Goal: Find contact information: Find contact information

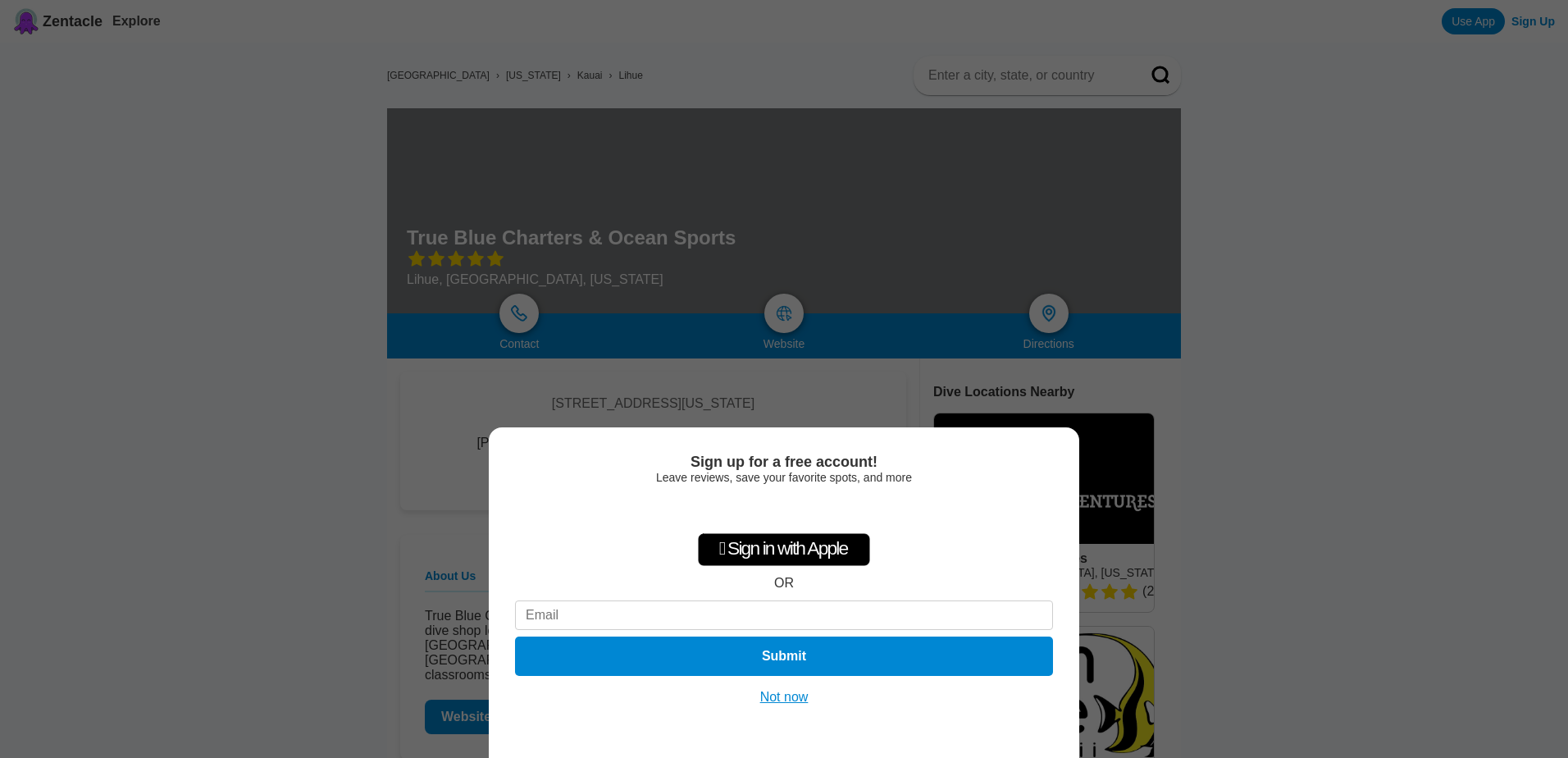
click at [779, 694] on button "Not now" at bounding box center [784, 697] width 58 height 16
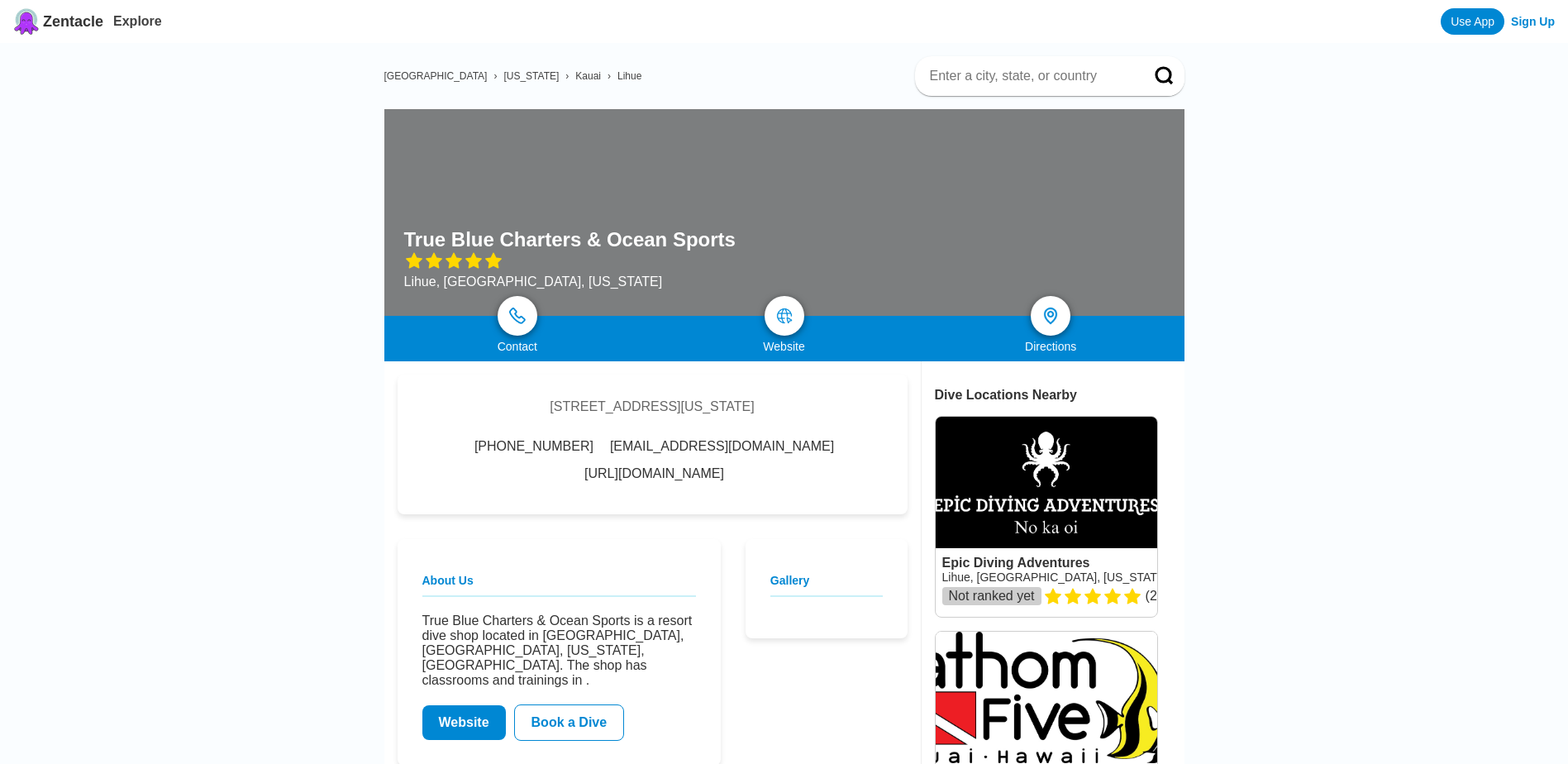
click at [480, 405] on div "[STREET_ADDRESS][US_STATE] [PHONE_NUMBER] [EMAIL_ADDRESS][DOMAIN_NAME] [URL][DO…" at bounding box center [652, 444] width 510 height 139
click at [491, 399] on div "[STREET_ADDRESS][US_STATE] [PHONE_NUMBER] [EMAIL_ADDRESS][DOMAIN_NAME] [URL][DO…" at bounding box center [652, 444] width 510 height 139
drag, startPoint x: 486, startPoint y: 403, endPoint x: 735, endPoint y: 406, distance: 249.0
click at [735, 406] on div "[STREET_ADDRESS][US_STATE]" at bounding box center [651, 407] width 205 height 14
copy div "[STREET_ADDRESS][US_STATE]"
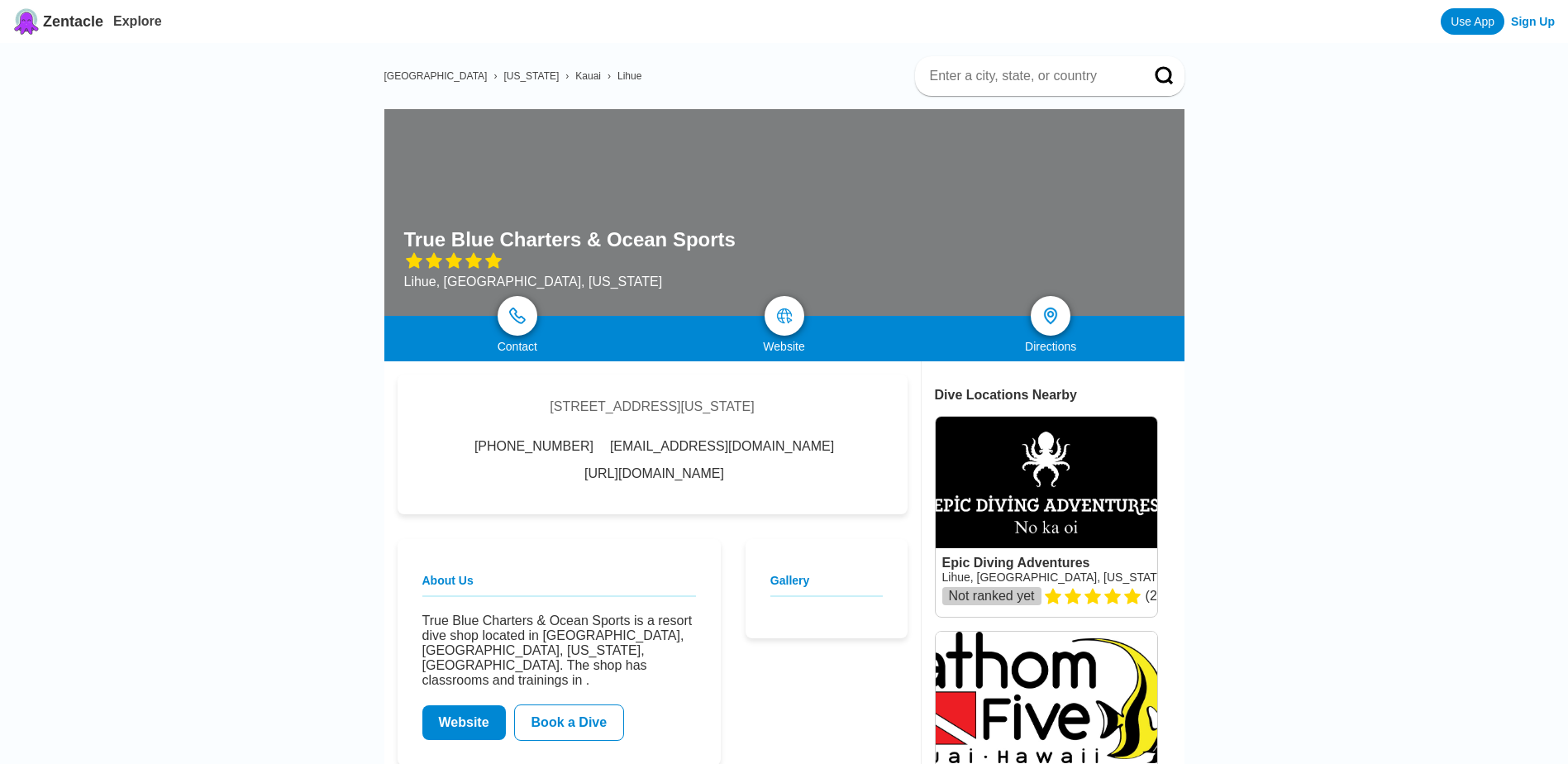
drag, startPoint x: 754, startPoint y: 478, endPoint x: 560, endPoint y: 475, distance: 194.0
click at [560, 475] on div "[PHONE_NUMBER] [EMAIL_ADDRESS][DOMAIN_NAME] [URL][DOMAIN_NAME]" at bounding box center [652, 460] width 460 height 42
copy link "[URL][DOMAIN_NAME]"
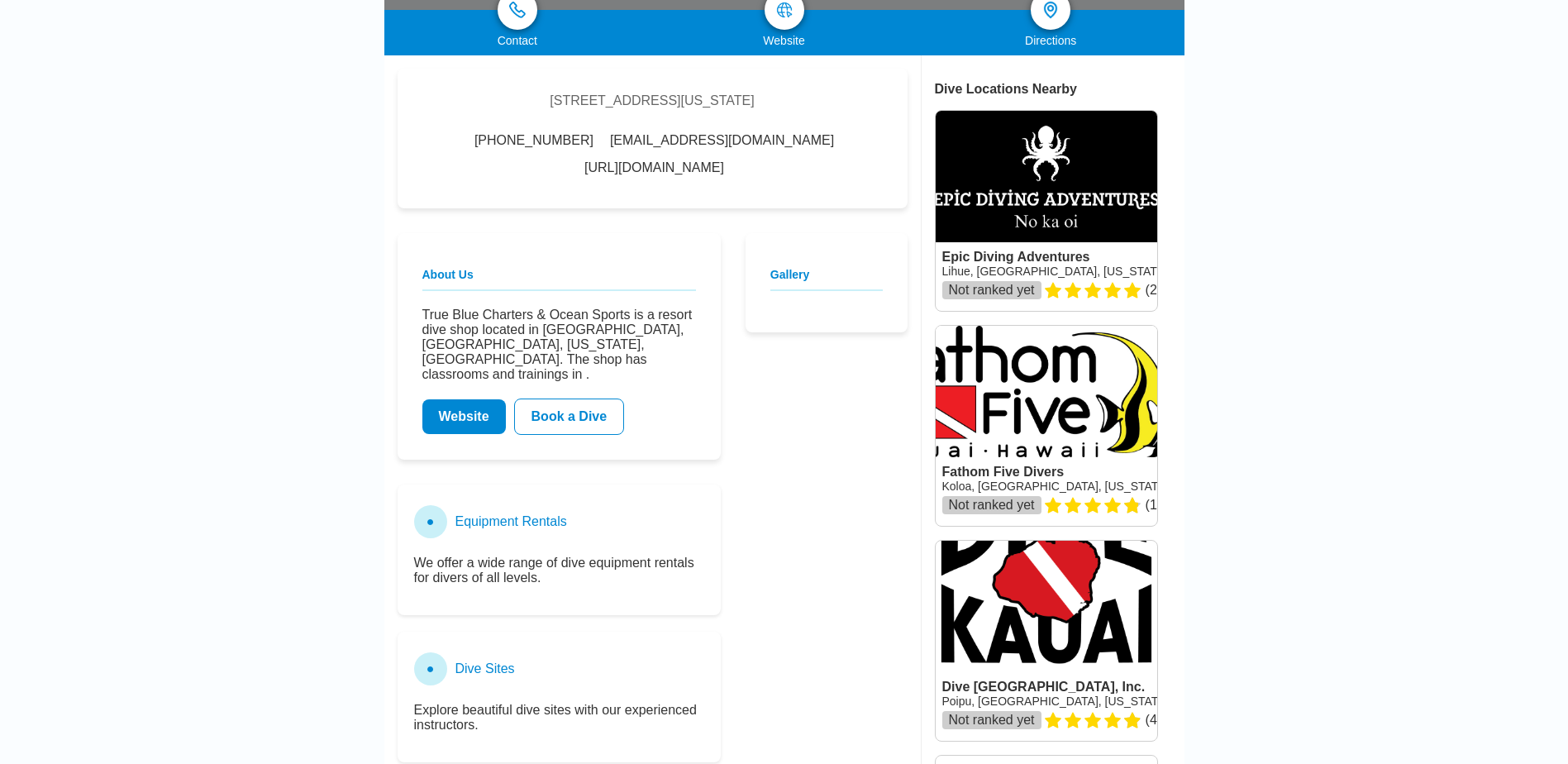
scroll to position [331, 0]
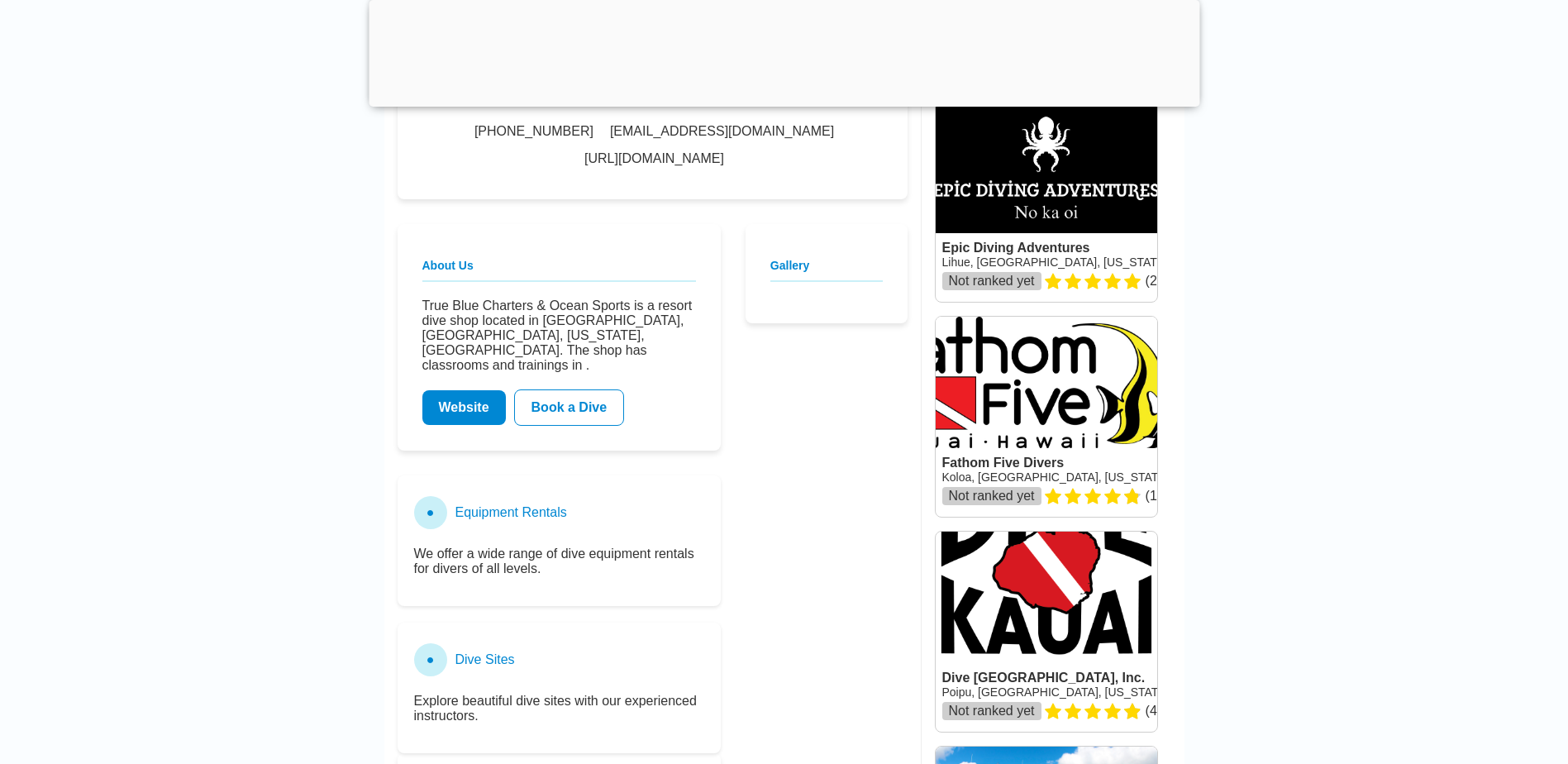
scroll to position [413, 0]
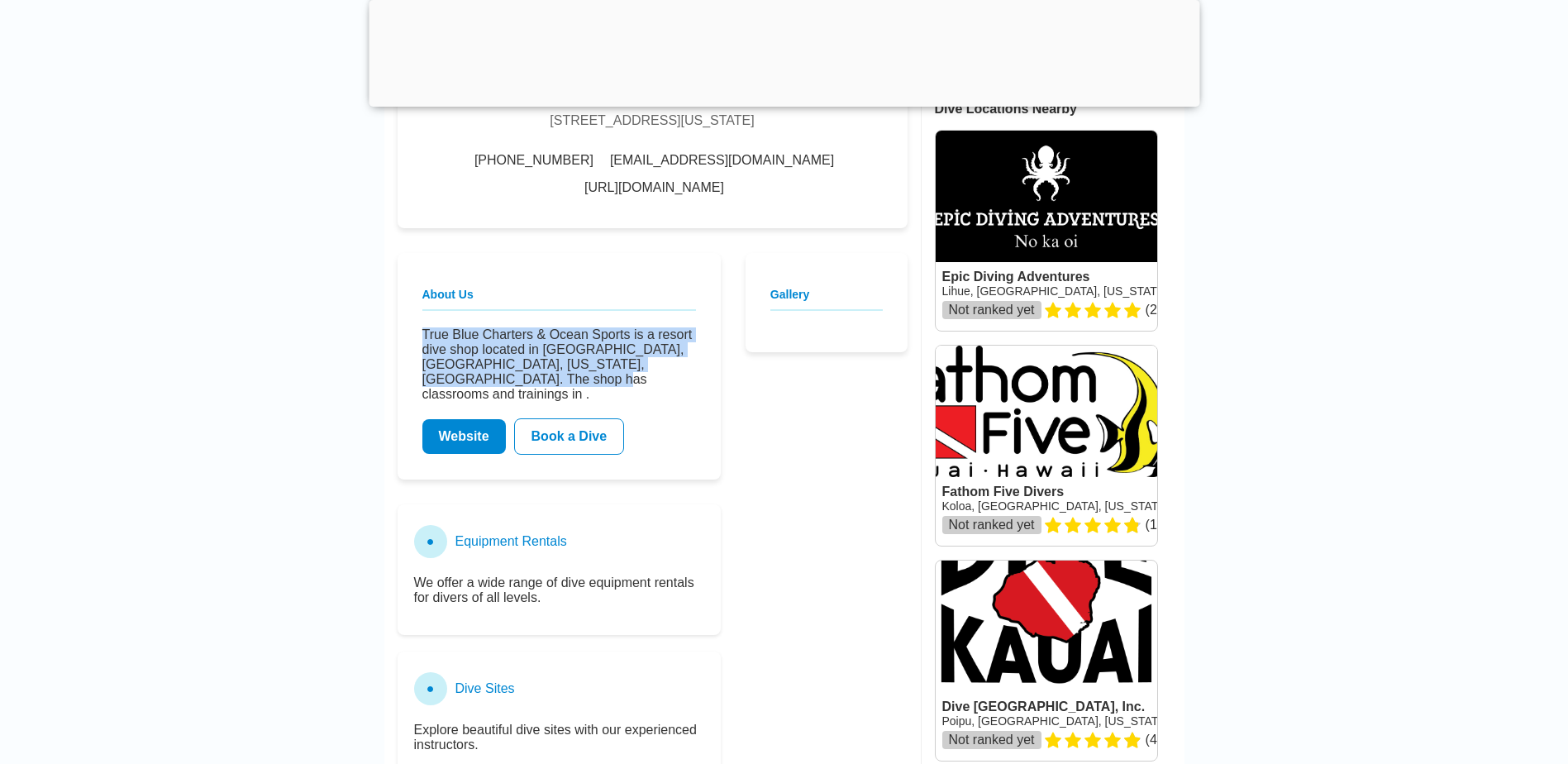
drag, startPoint x: 423, startPoint y: 344, endPoint x: 492, endPoint y: 395, distance: 85.8
click at [492, 395] on p "True Blue Charters & Ocean Sports is a resort dive shop located in [GEOGRAPHIC_…" at bounding box center [559, 364] width 274 height 74
copy p "True Blue Charters & Ocean Sports is a resort dive shop located in [GEOGRAPHIC_…"
click at [471, 432] on link "Website" at bounding box center [464, 436] width 84 height 35
